Goal: Task Accomplishment & Management: Complete application form

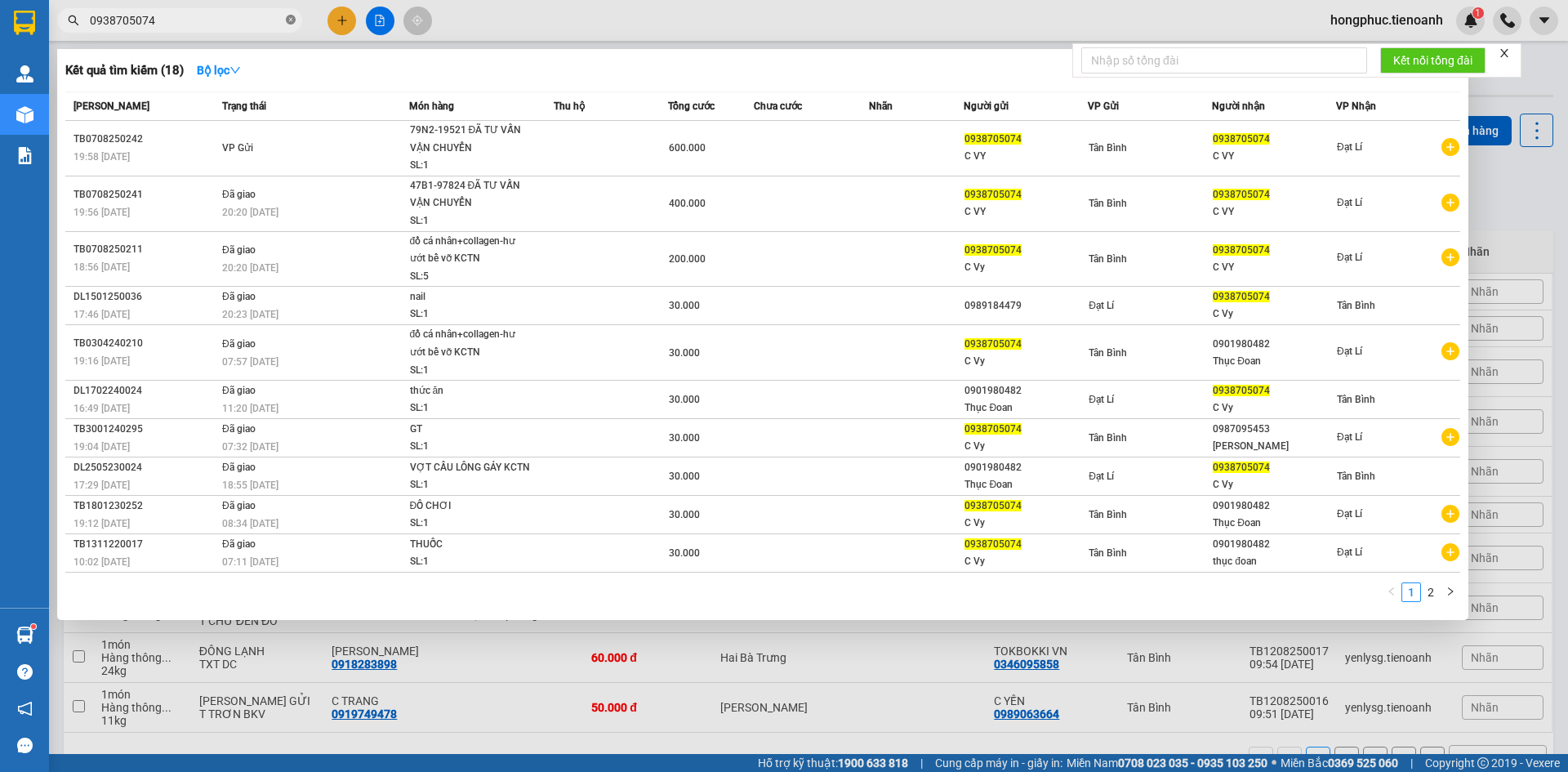
click at [288, 16] on icon "close-circle" at bounding box center [290, 19] width 10 height 10
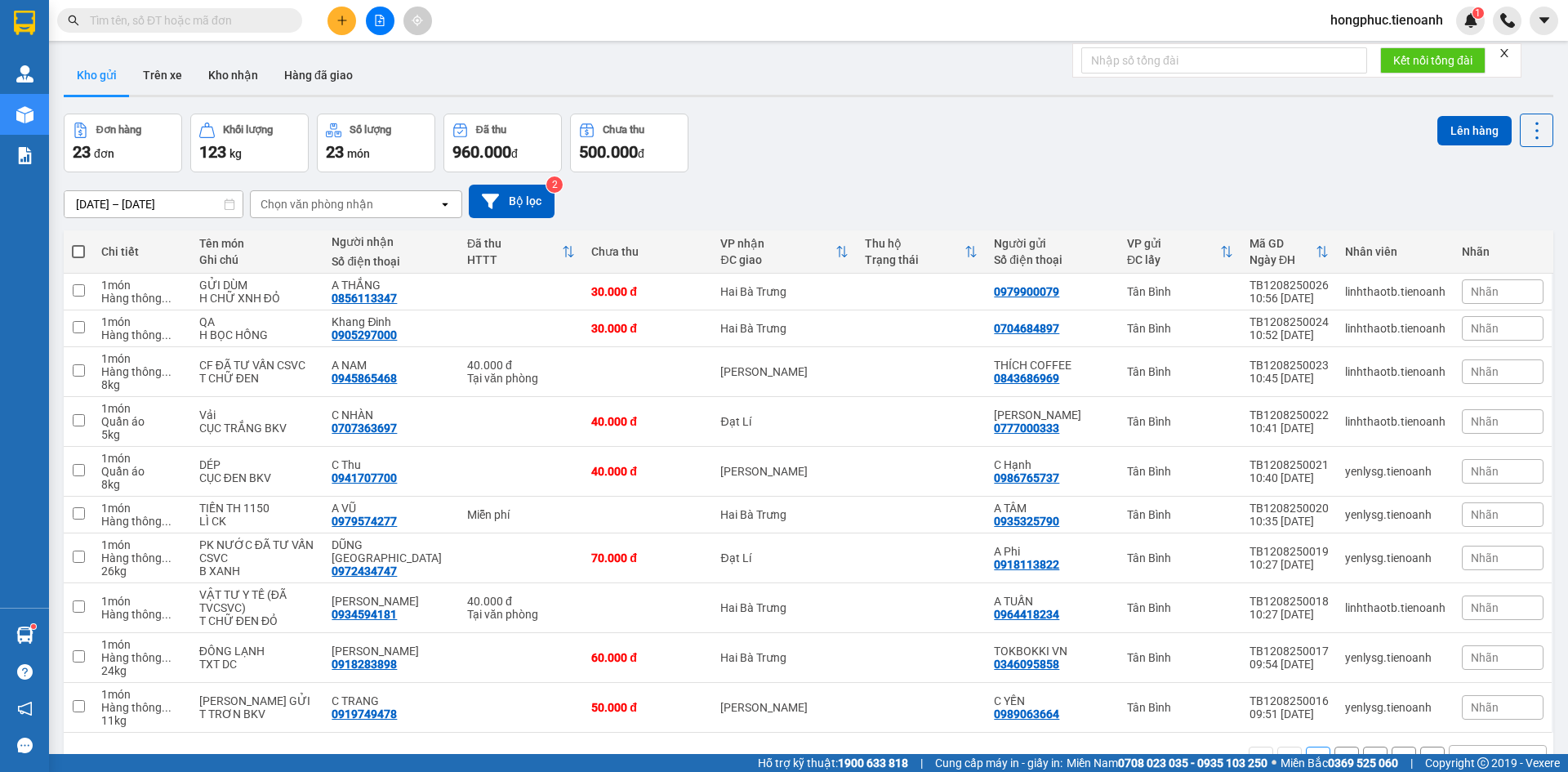
type input "0902856213"
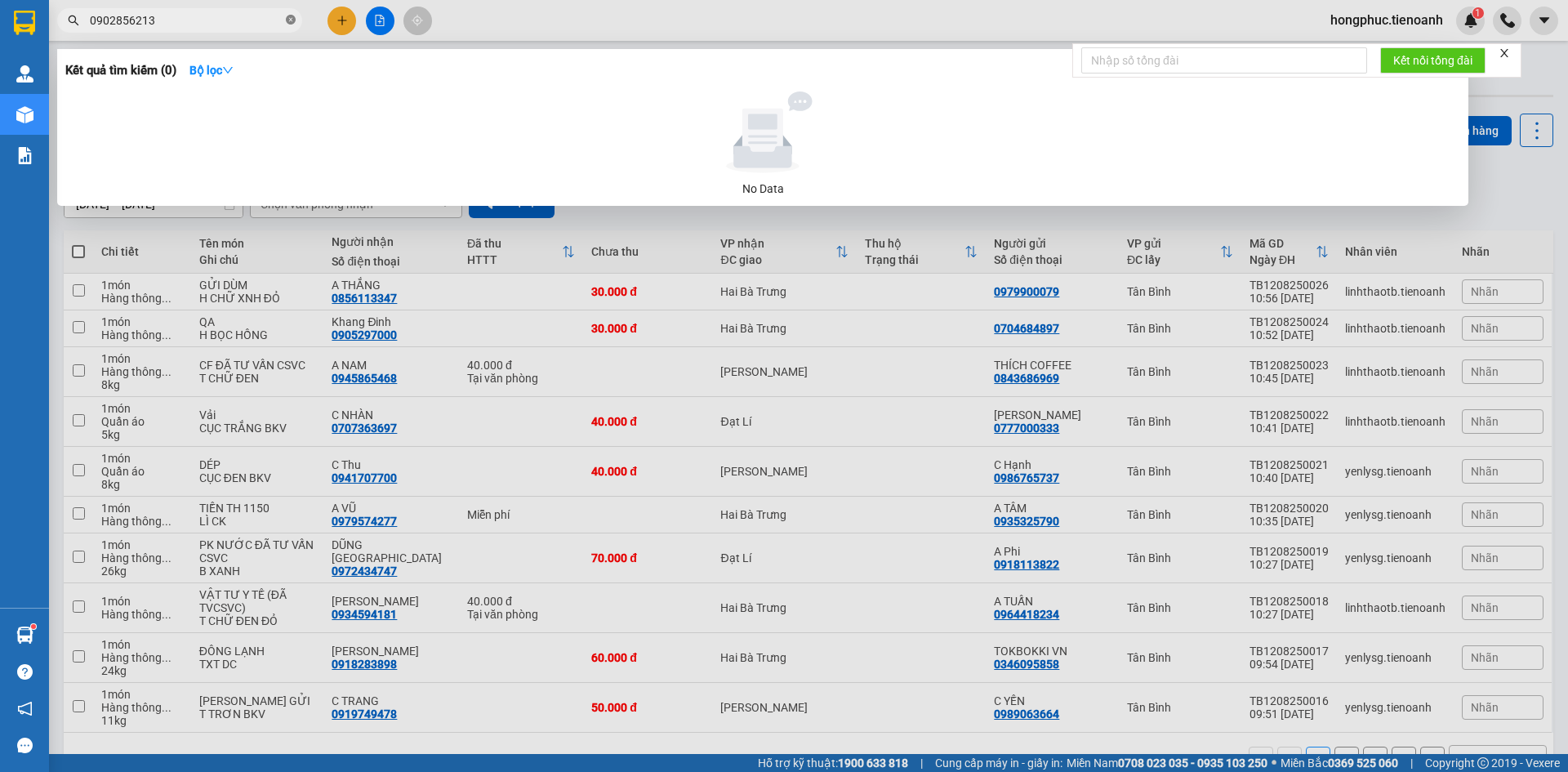
click at [292, 21] on icon "close-circle" at bounding box center [290, 19] width 10 height 10
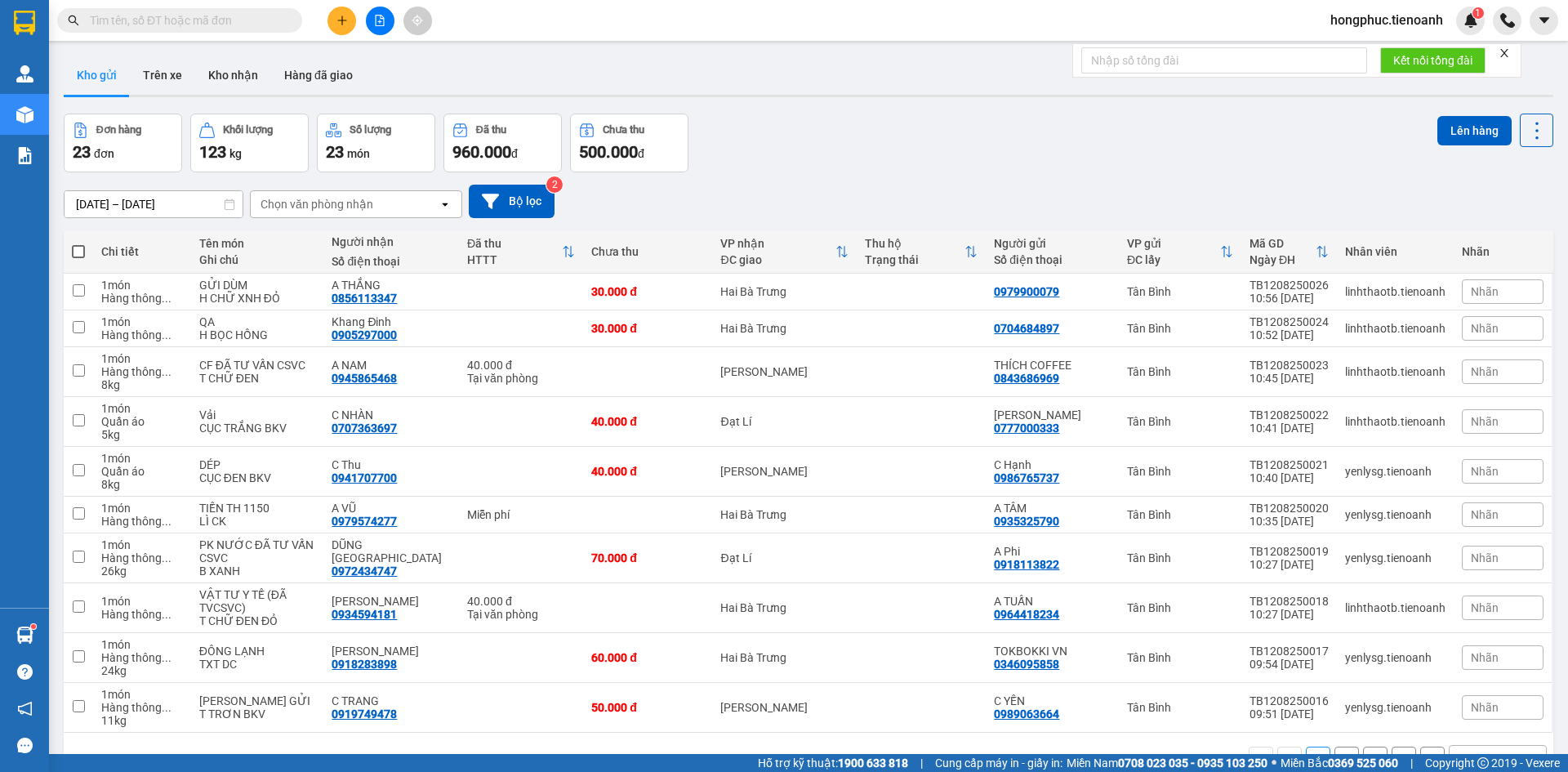
click at [226, 14] on input "text" at bounding box center [186, 20] width 193 height 18
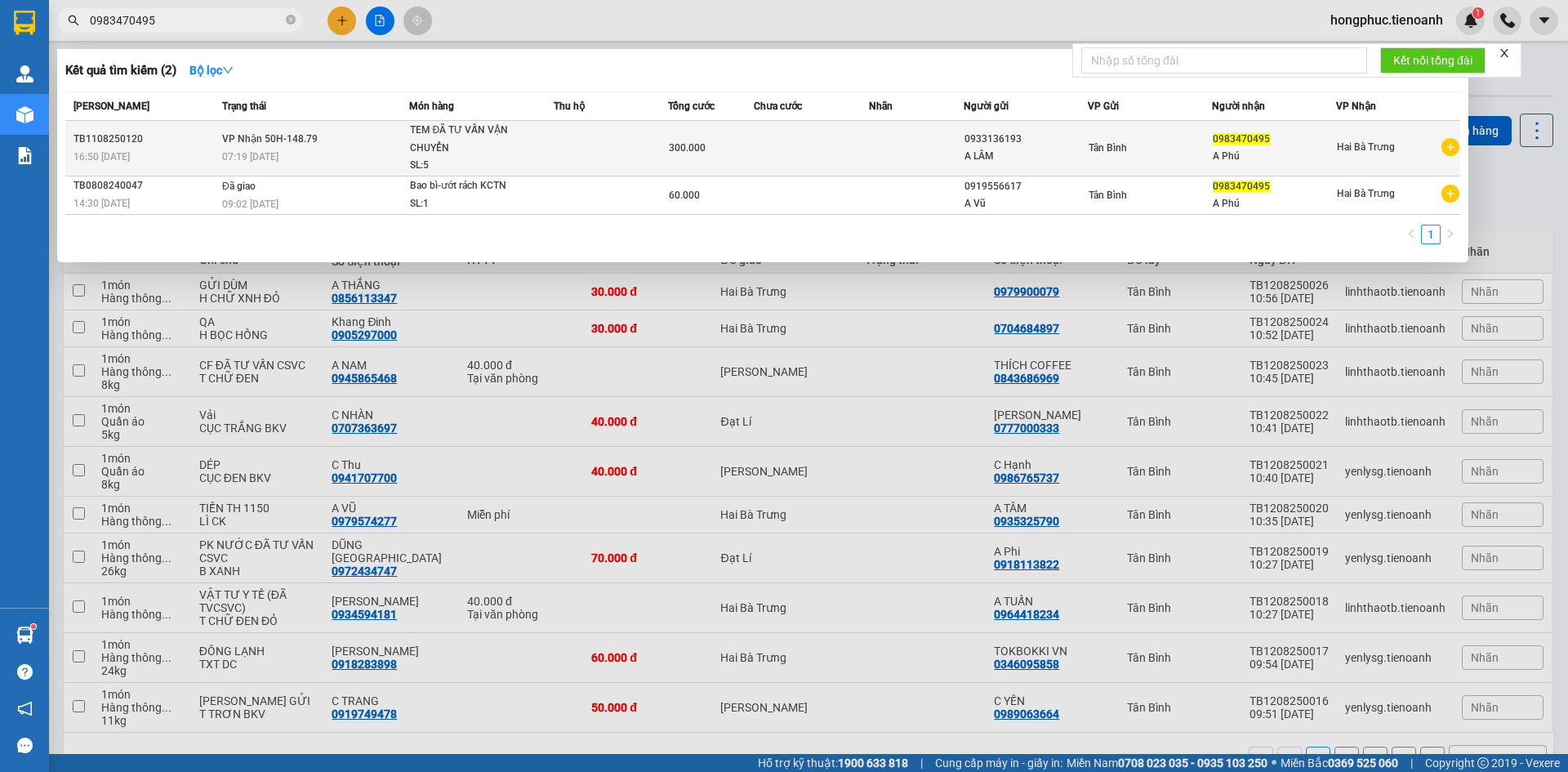
type input "0983470495"
click at [300, 147] on td "VP Nhận 50H-148.79 07:19 [DATE]" at bounding box center [314, 148] width 191 height 56
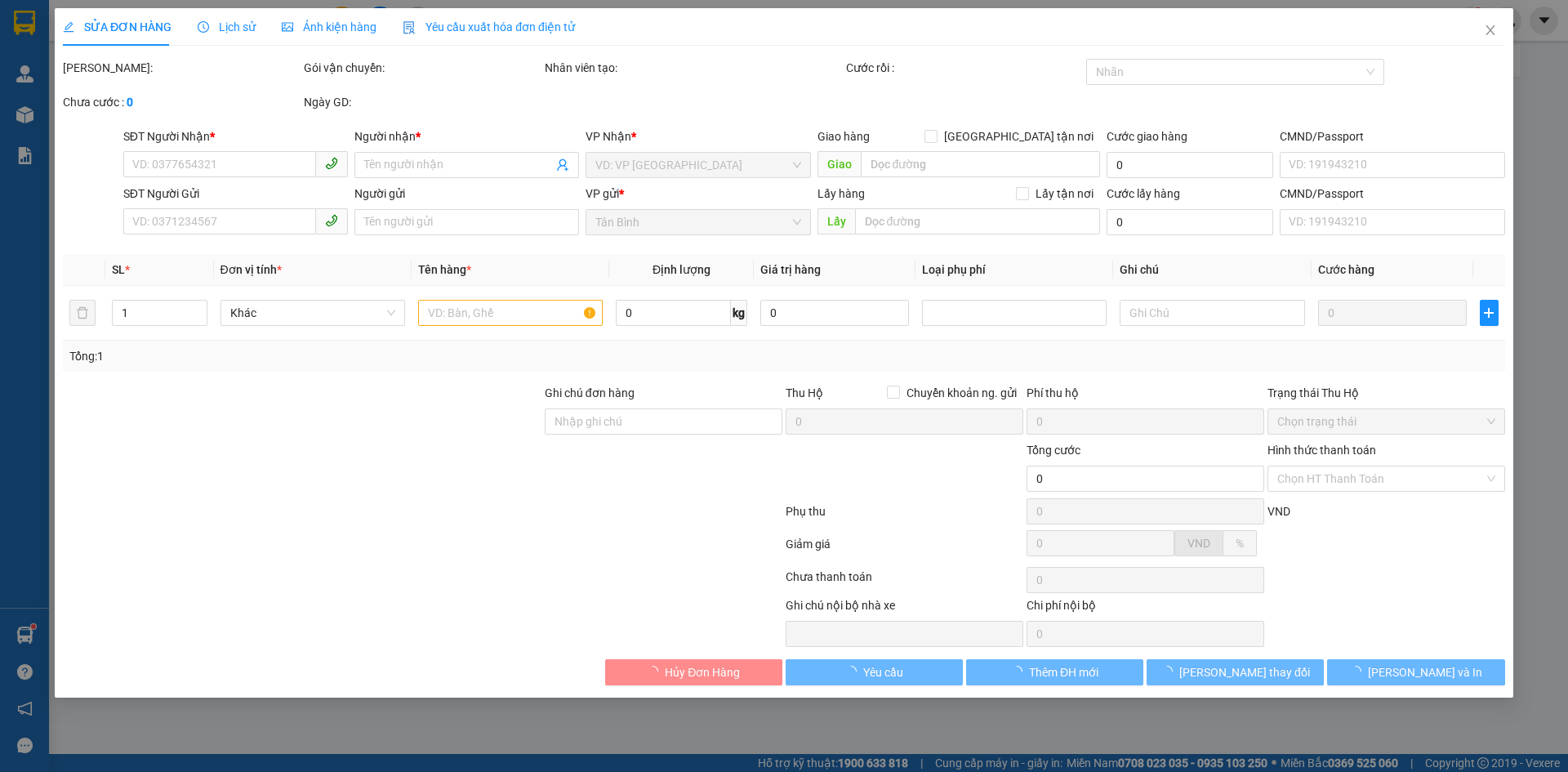
type input "0983470495"
type input "A Phú"
type input "0933136193"
type input "A LÂM"
type input "300.000"
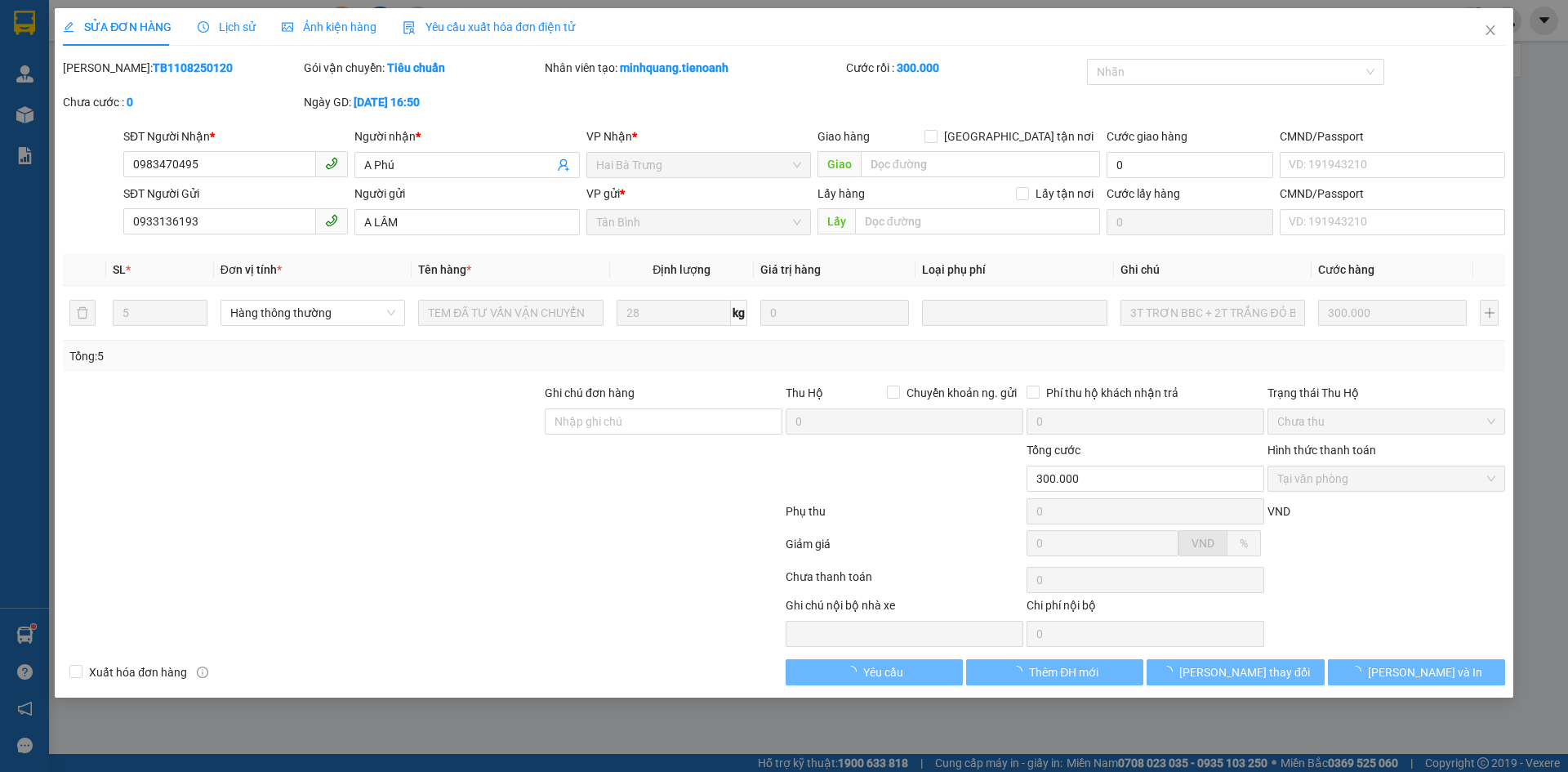
click at [223, 27] on span "Lịch sử" at bounding box center [227, 27] width 58 height 13
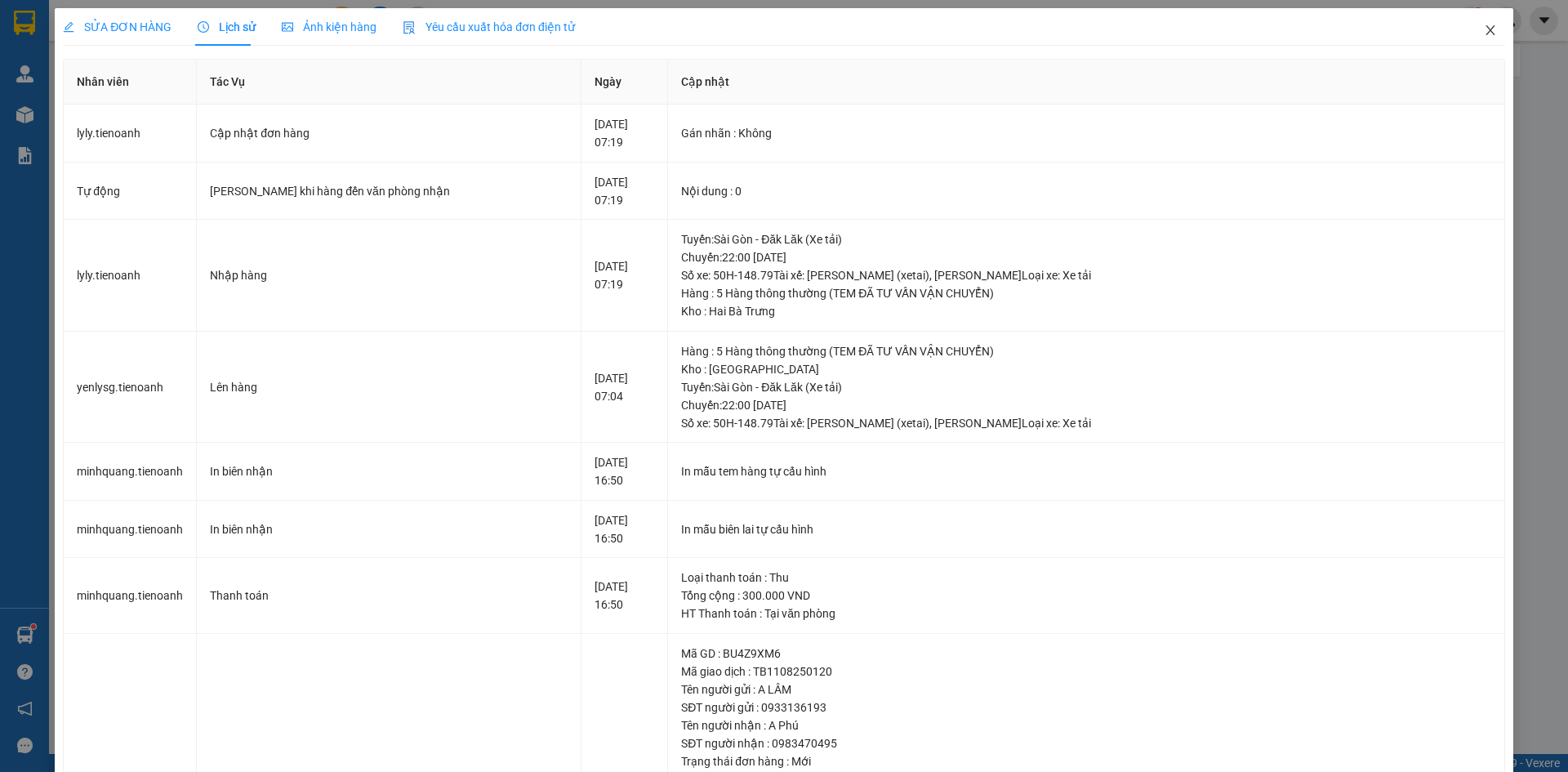
click at [1485, 33] on icon "close" at bounding box center [1491, 30] width 13 height 13
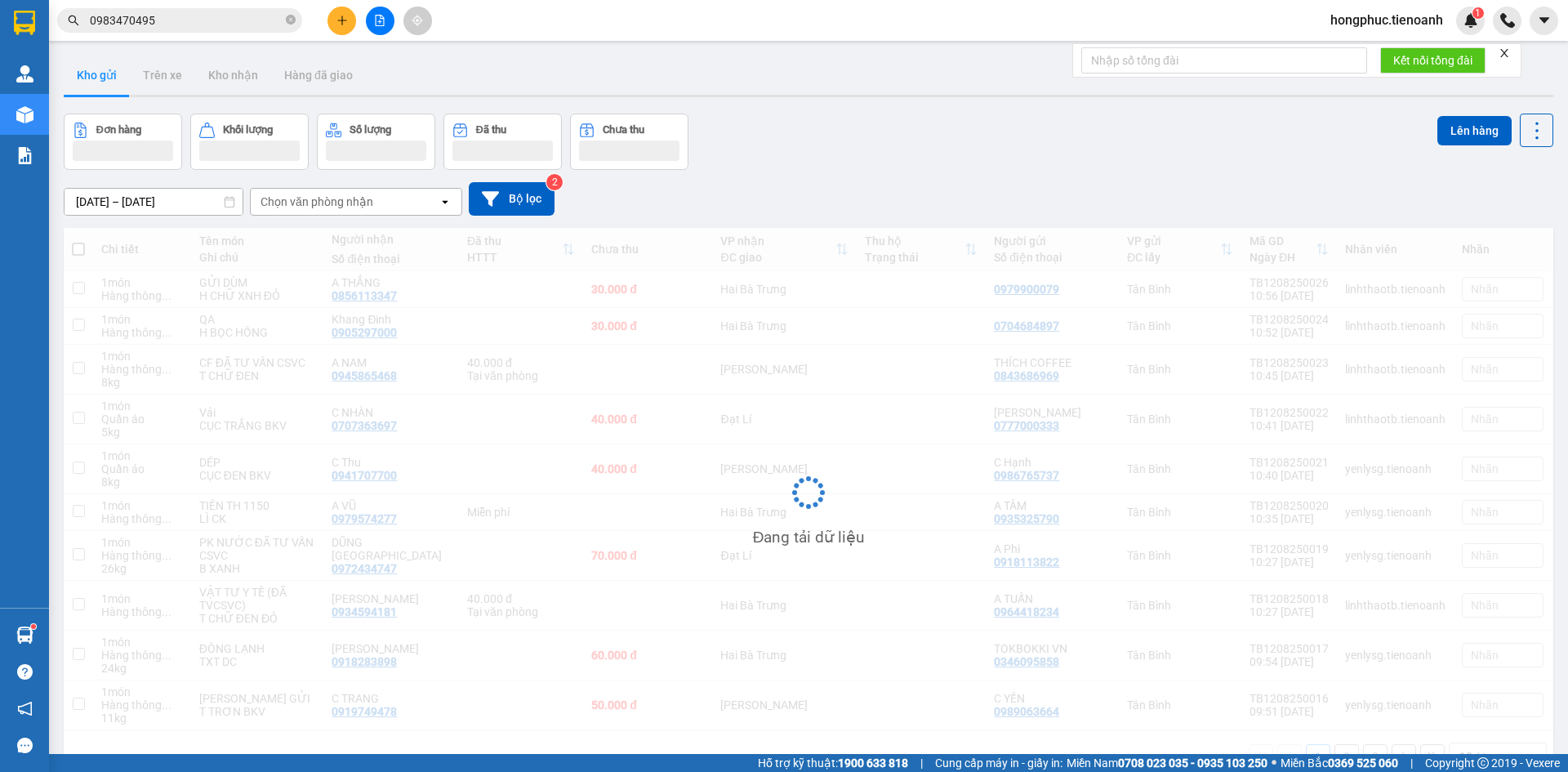
click at [195, 23] on input "0983470495" at bounding box center [186, 20] width 193 height 18
